Goal: Task Accomplishment & Management: Use online tool/utility

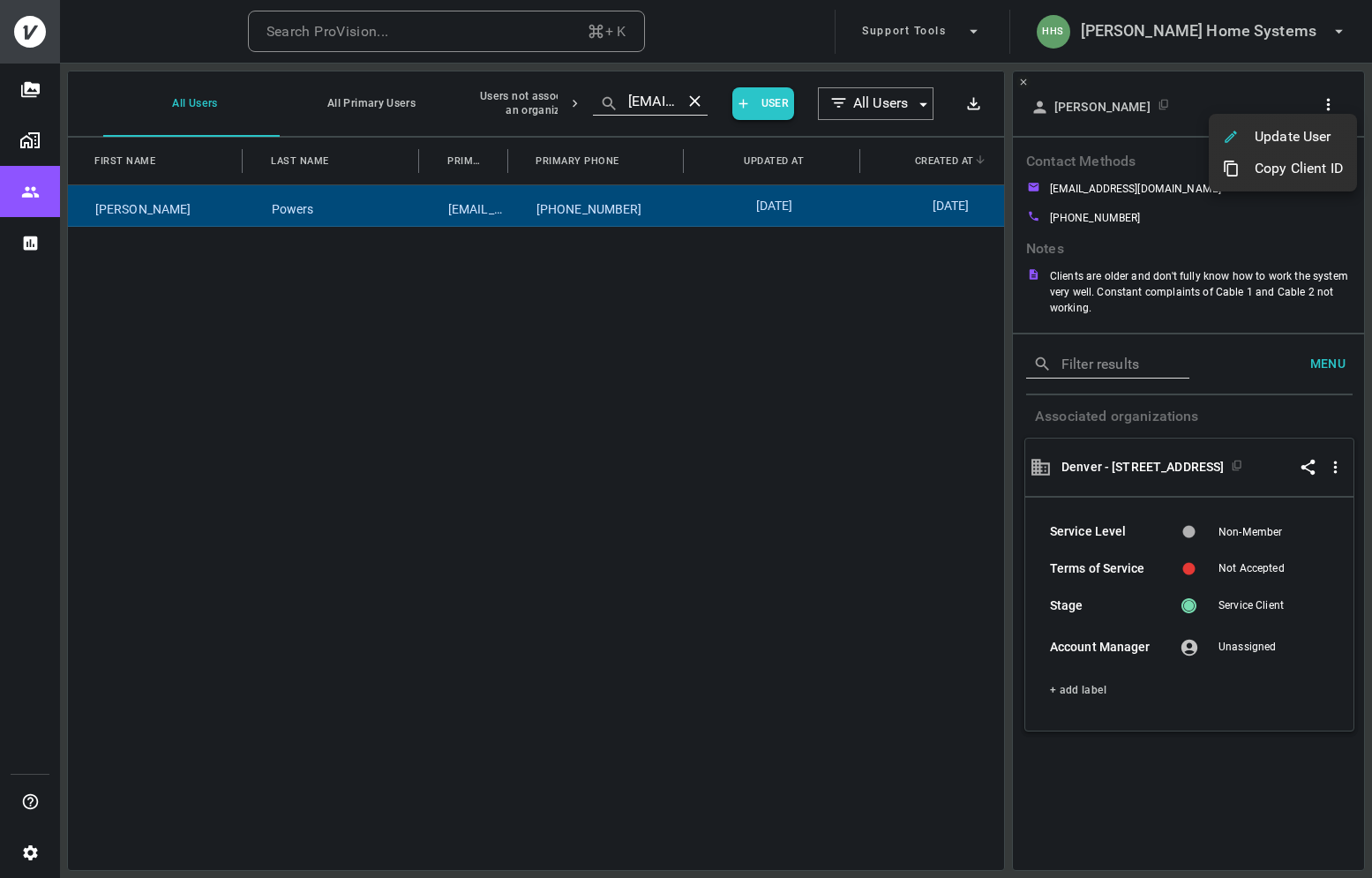
click at [1235, 31] on div at bounding box center [686, 439] width 1372 height 878
click at [1250, 44] on button "HHS [PERSON_NAME] Home Systems" at bounding box center [1192, 32] width 326 height 44
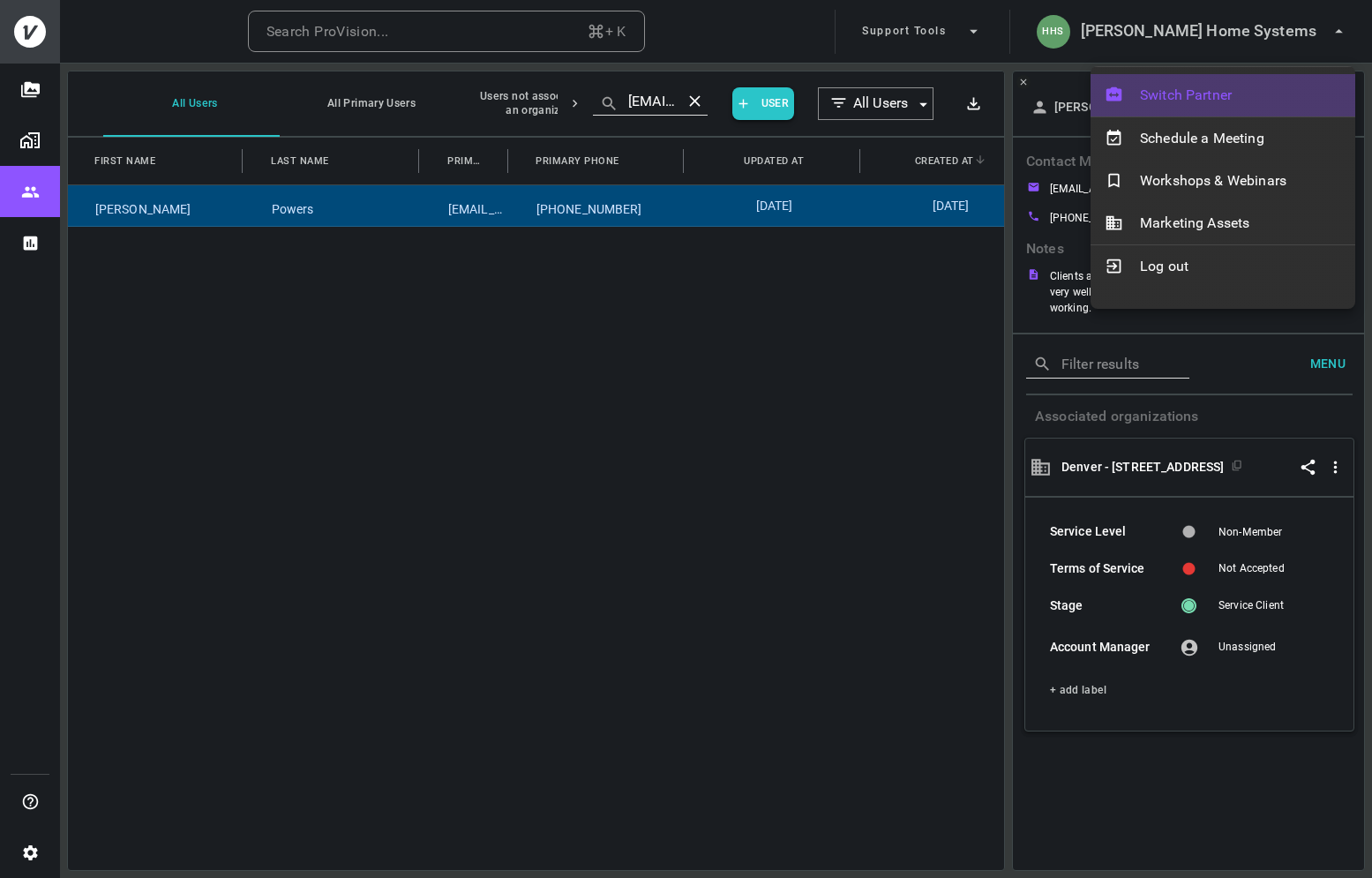
click at [1202, 96] on span "Switch Partner" at bounding box center [1240, 95] width 201 height 21
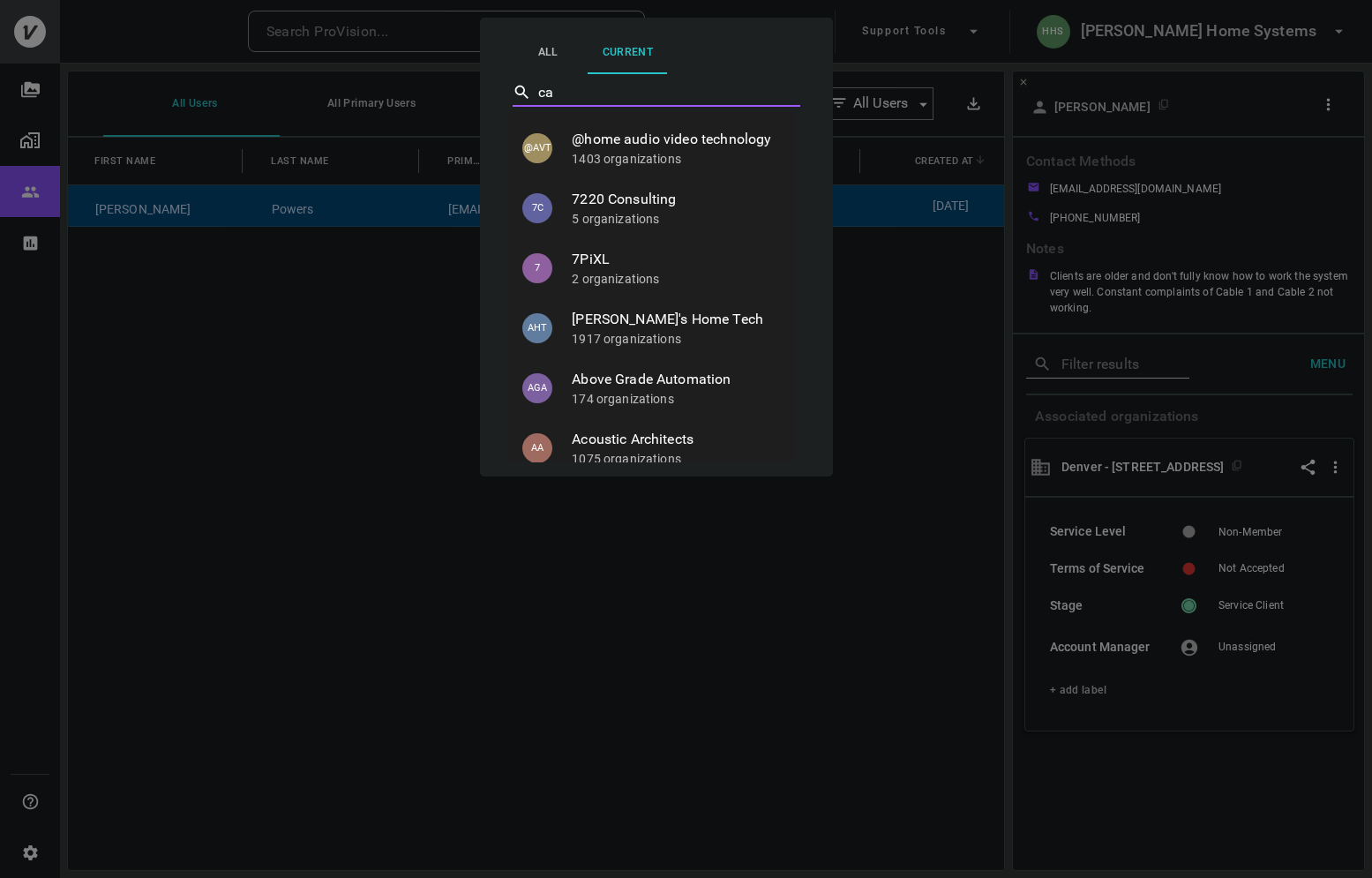
type input "cav"
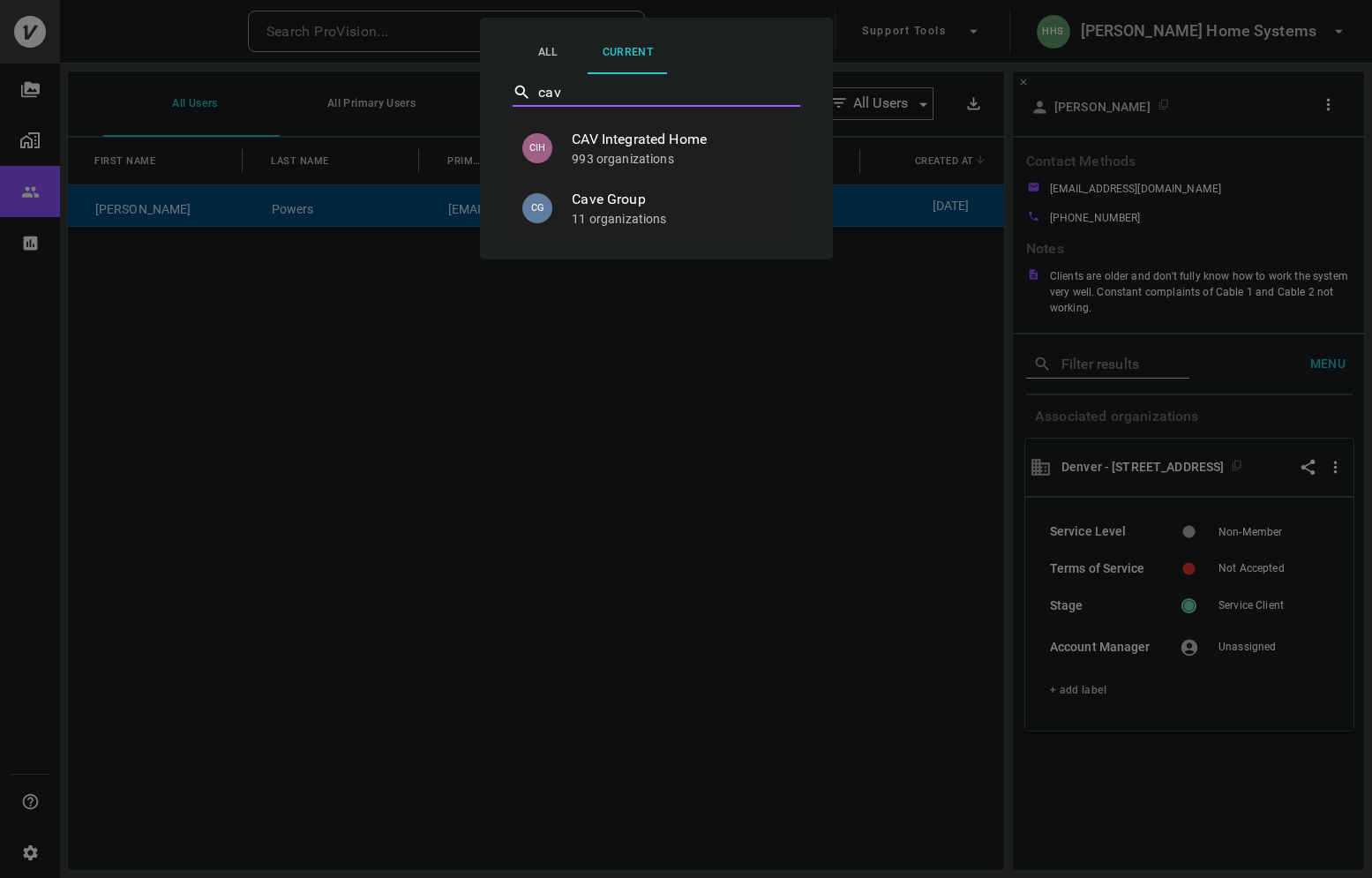
click at [660, 173] on li "CIH CAV Integrated Home 993 organizations" at bounding box center [652, 148] width 288 height 60
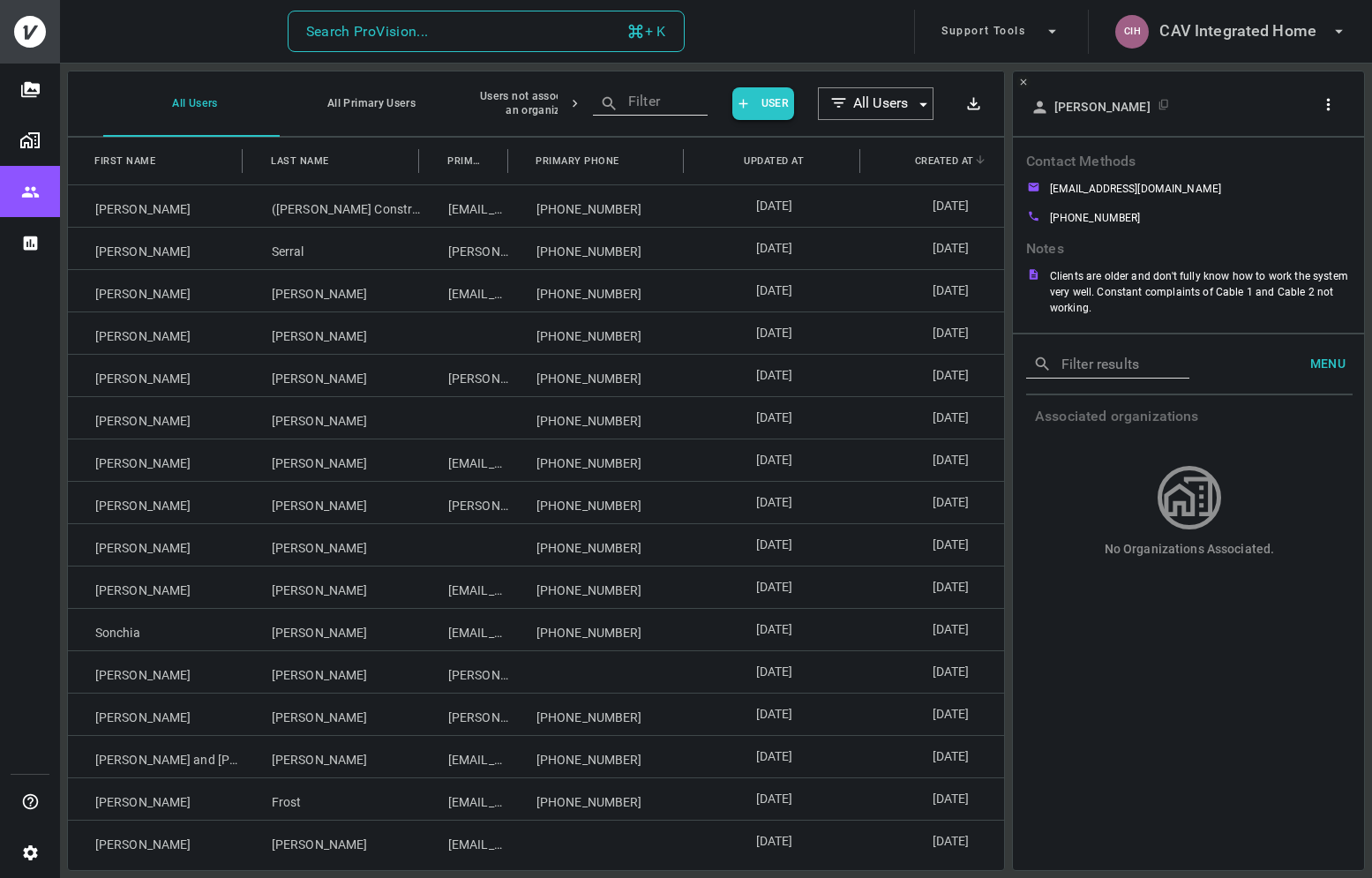
click at [554, 33] on button "Search ProVision... + K" at bounding box center [486, 32] width 397 height 42
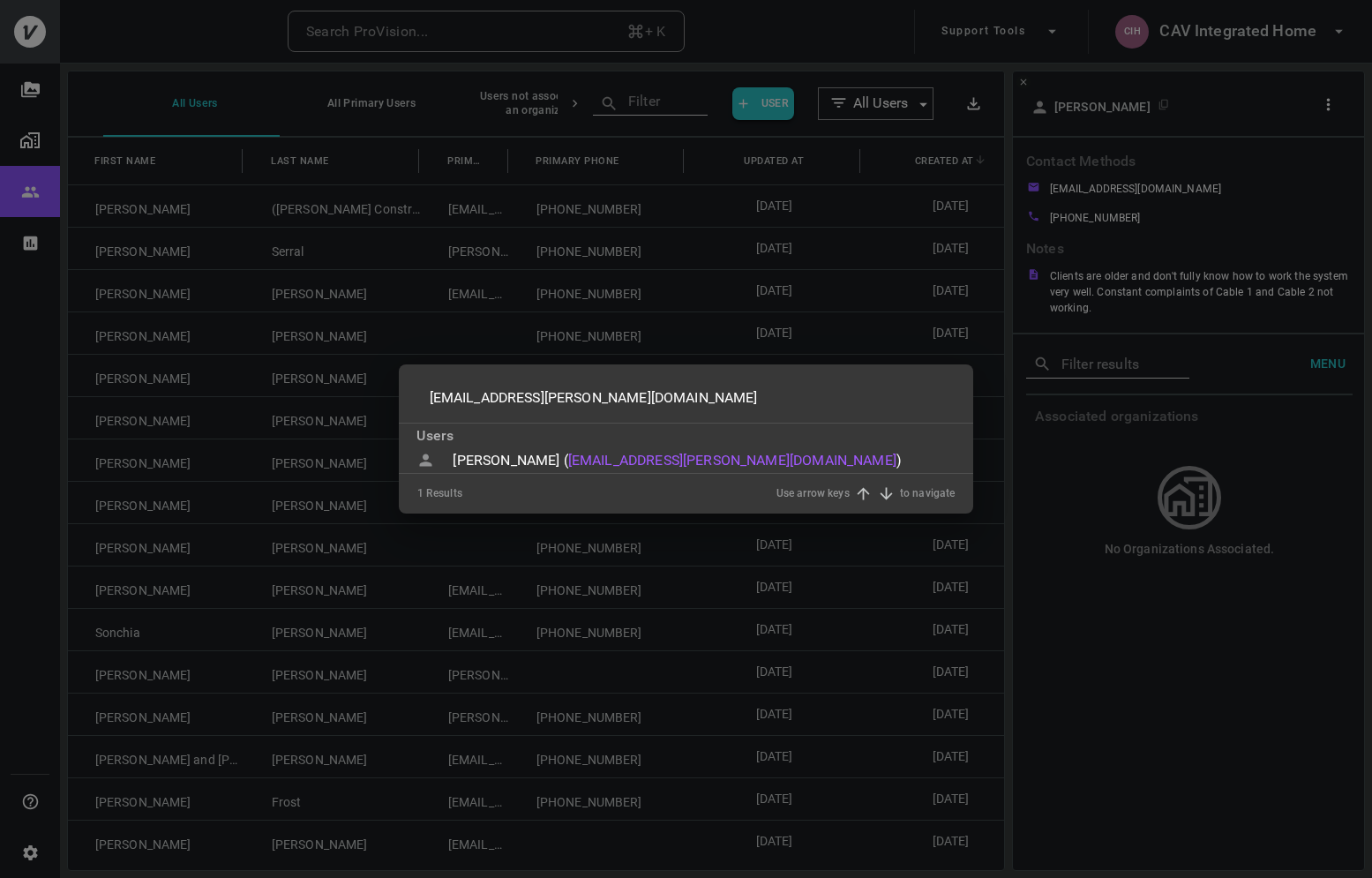
type input "jim4@fordyce.me"
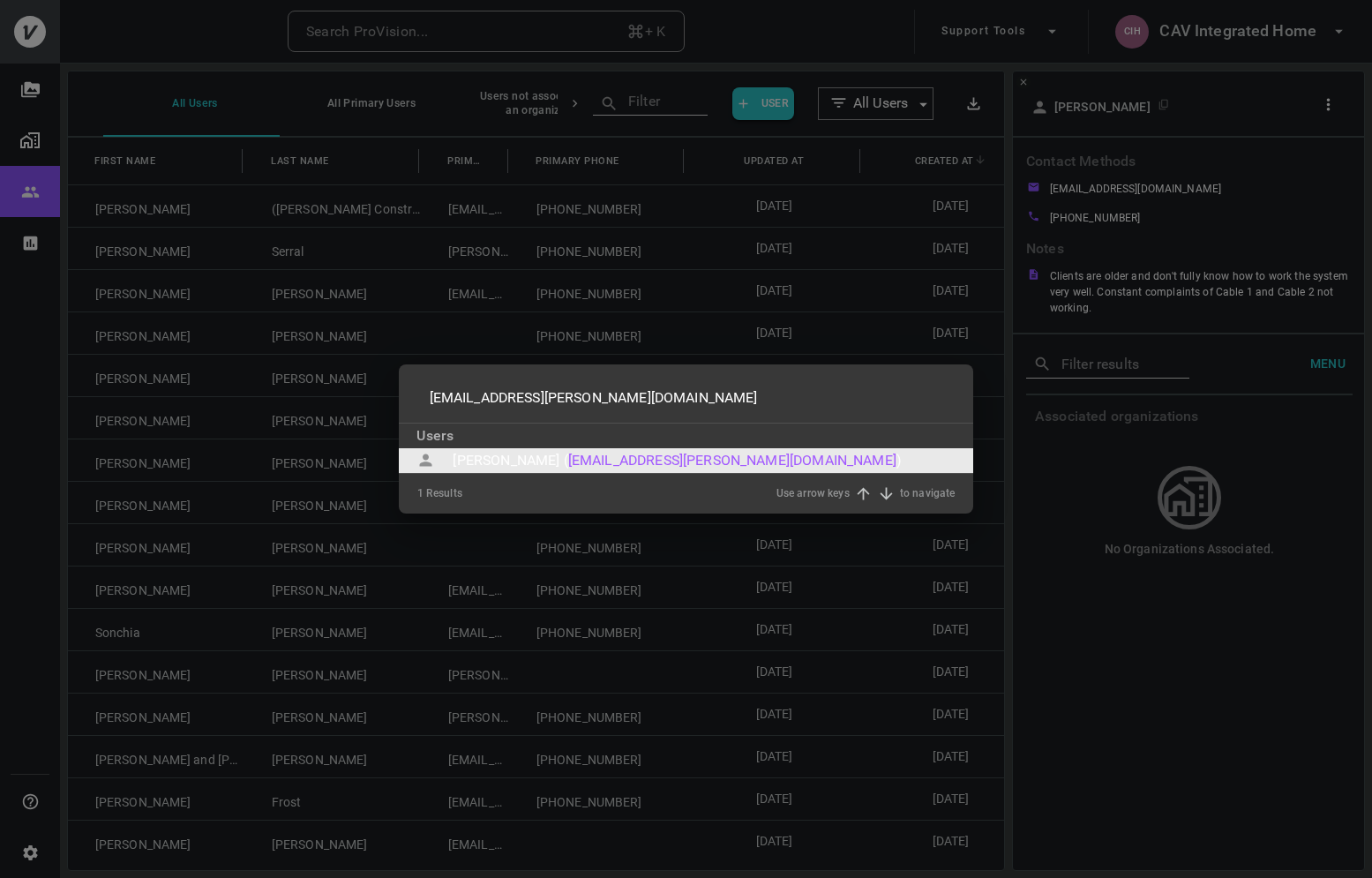
click at [676, 463] on div "Jim Fordyce ( jim4@fordyce.me ) to select" at bounding box center [686, 461] width 574 height 25
type input "jim4@fordyce.me"
click at [676, 474] on div "1 Results Use arrow keys to navigate" at bounding box center [686, 493] width 538 height 39
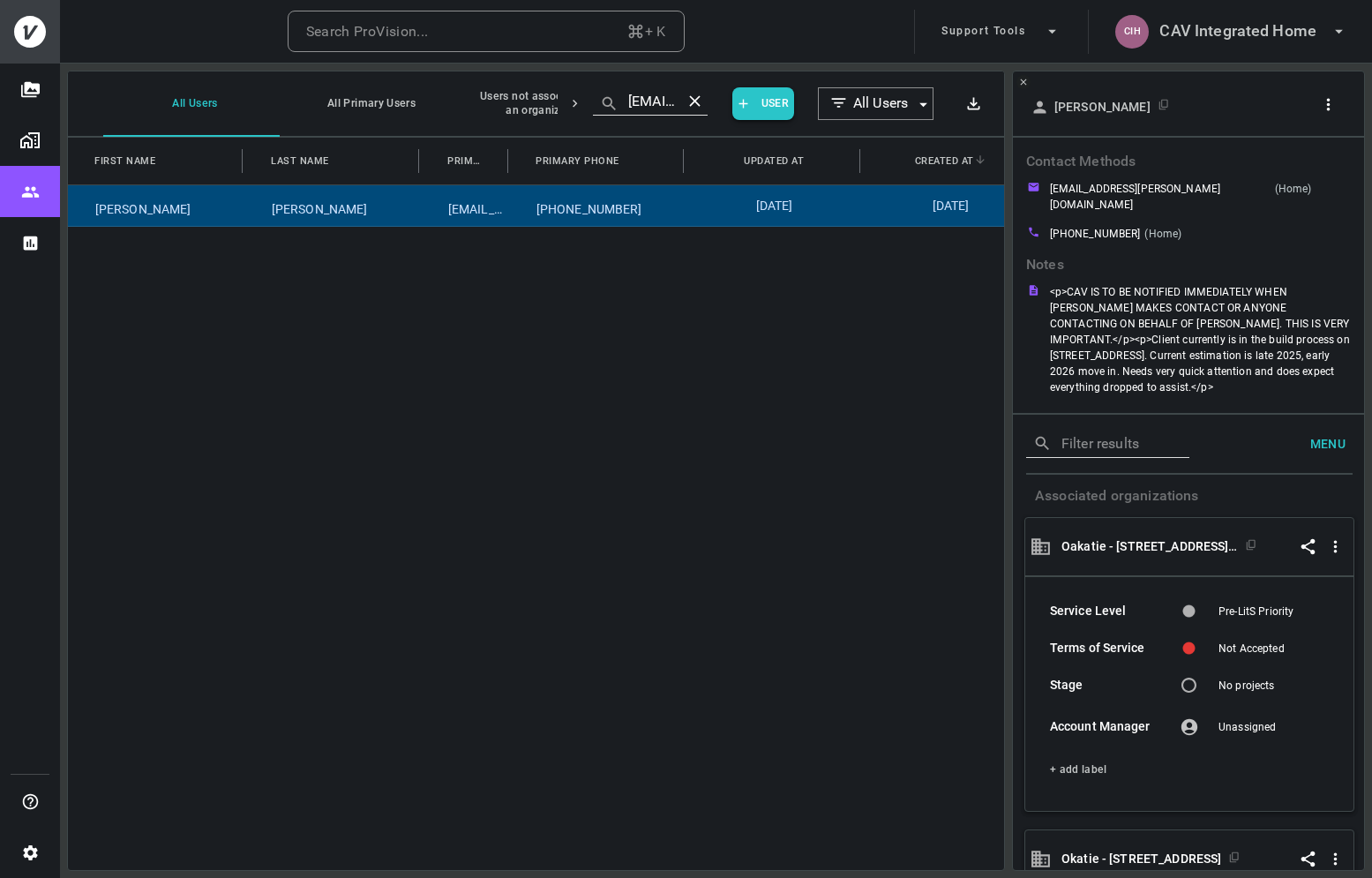
click at [1327, 110] on icon "button" at bounding box center [1329, 104] width 4 height 13
click at [1298, 162] on p "Copy Client ID" at bounding box center [1299, 165] width 89 height 21
